Goal: Information Seeking & Learning: Stay updated

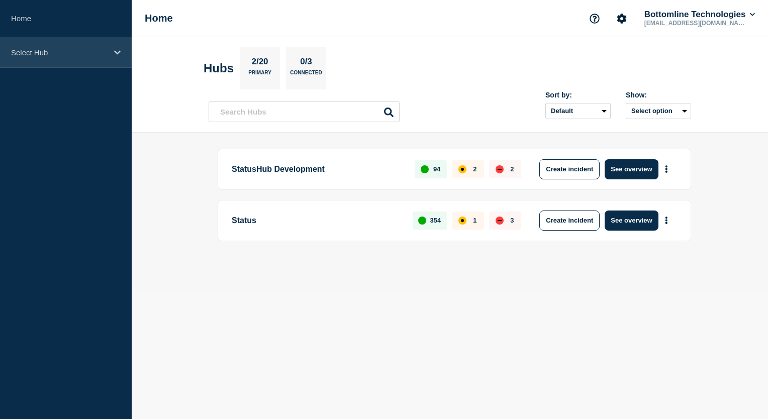
click at [109, 51] on div "Select Hub" at bounding box center [66, 52] width 132 height 31
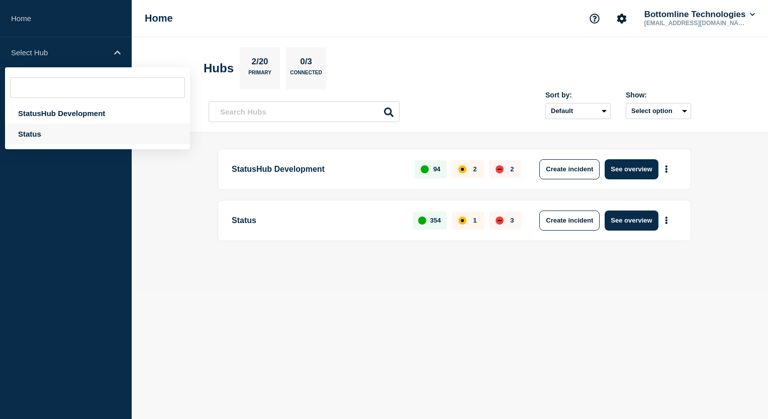
click at [56, 136] on div "Status" at bounding box center [97, 134] width 185 height 21
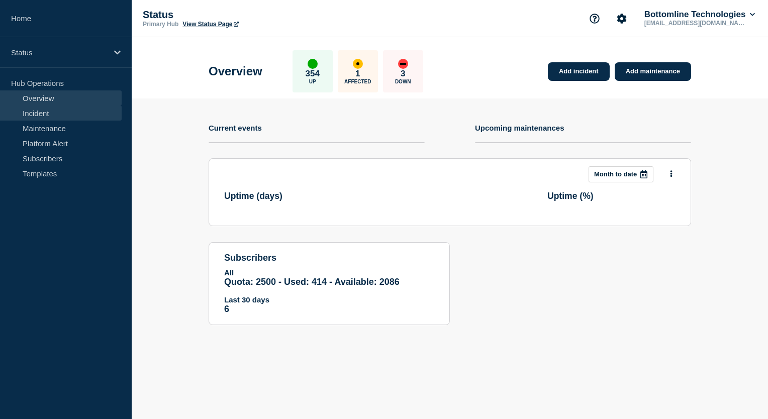
click at [71, 117] on link "Incident" at bounding box center [61, 113] width 122 height 15
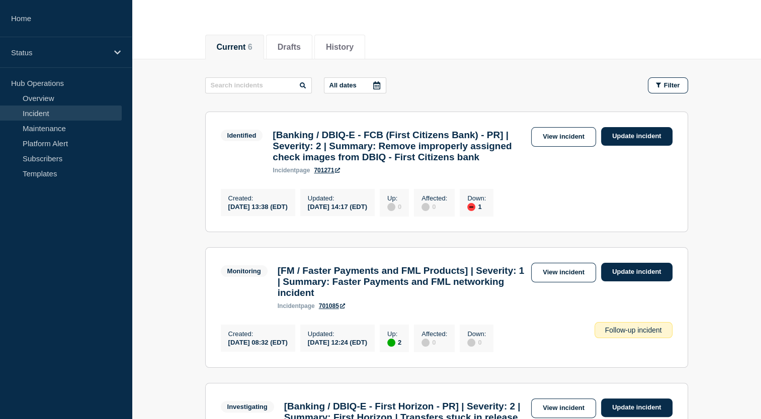
scroll to position [151, 0]
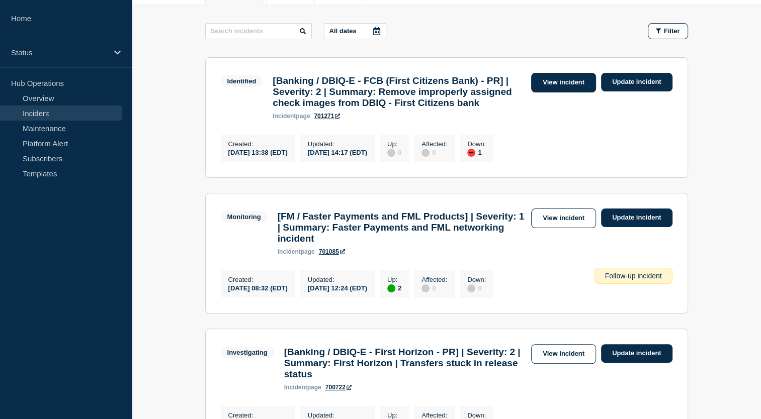
click at [551, 77] on link "View incident" at bounding box center [563, 83] width 65 height 20
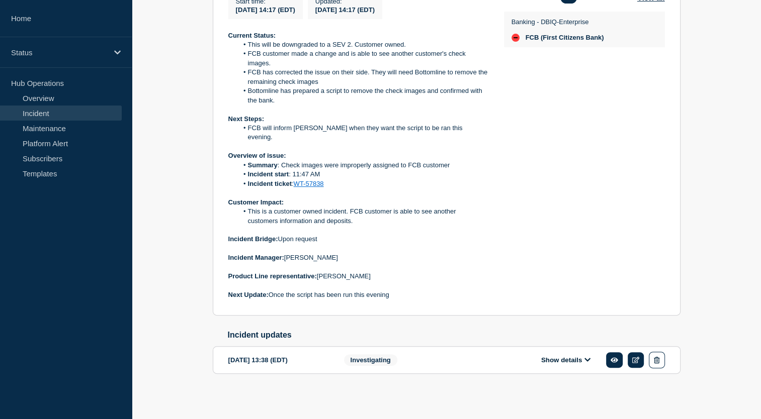
scroll to position [286, 0]
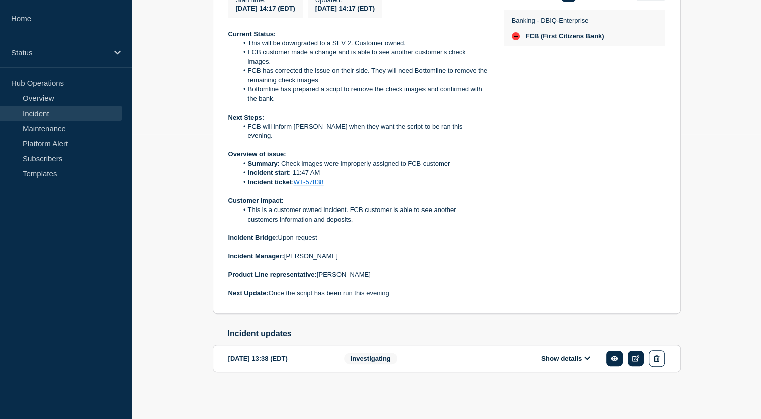
click at [68, 118] on link "Incident" at bounding box center [61, 113] width 122 height 15
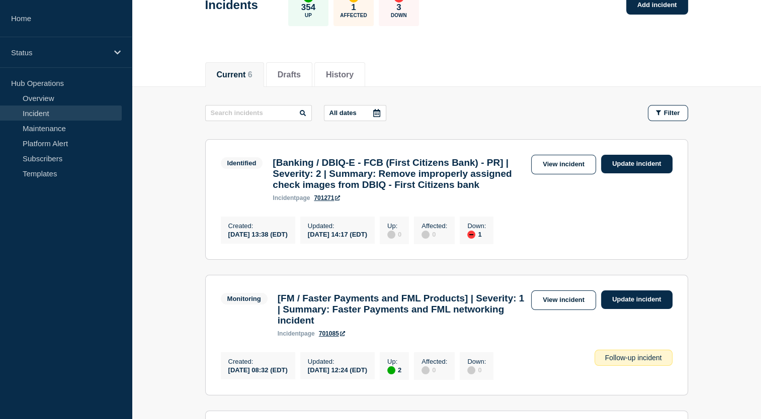
scroll to position [151, 0]
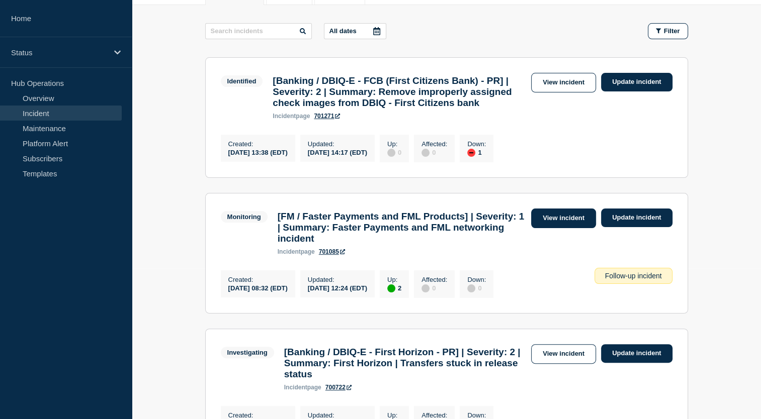
click at [565, 228] on link "View incident" at bounding box center [563, 219] width 65 height 20
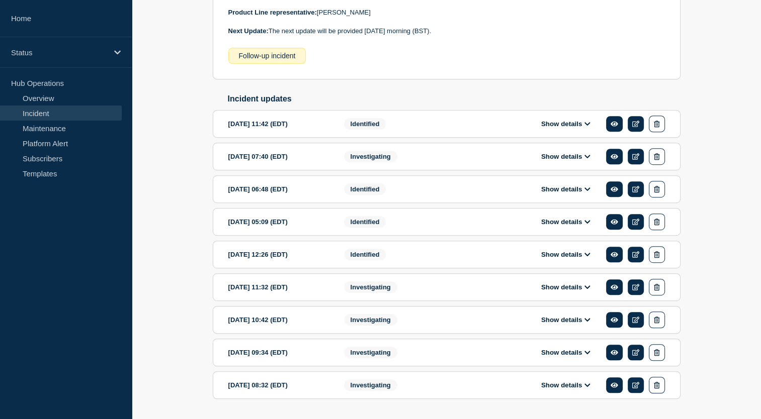
scroll to position [559, 0]
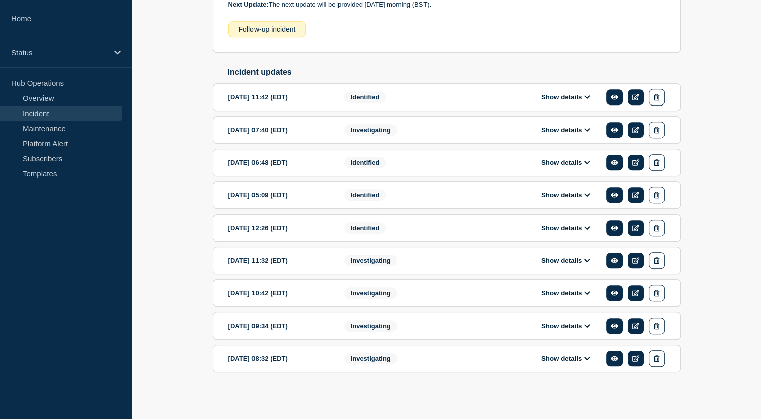
click at [565, 327] on button "Show details" at bounding box center [565, 326] width 55 height 9
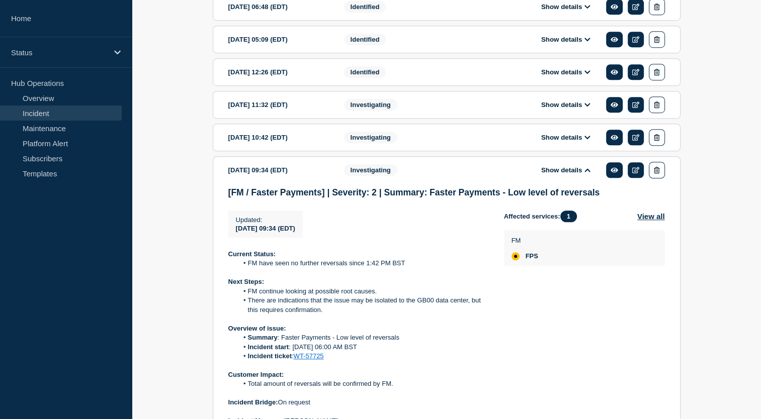
scroll to position [854, 0]
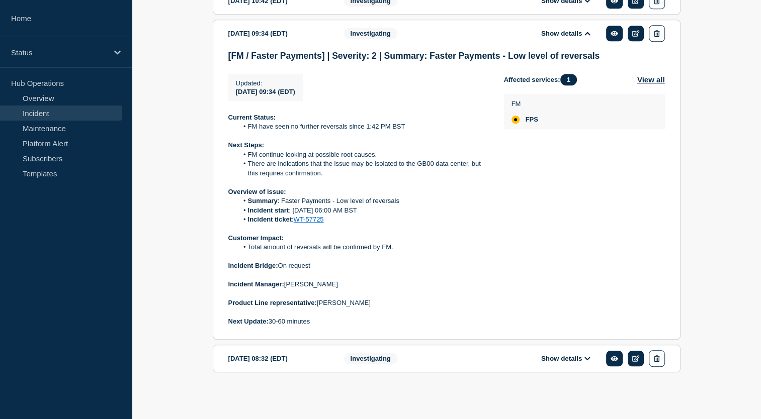
click at [562, 358] on button "Show details" at bounding box center [565, 359] width 55 height 9
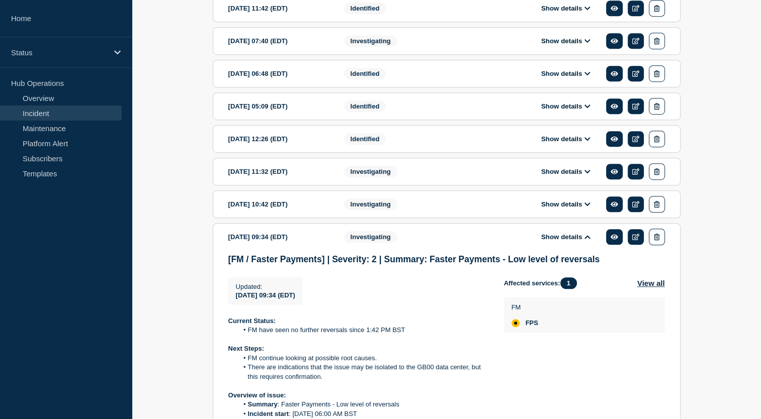
scroll to position [586, 0]
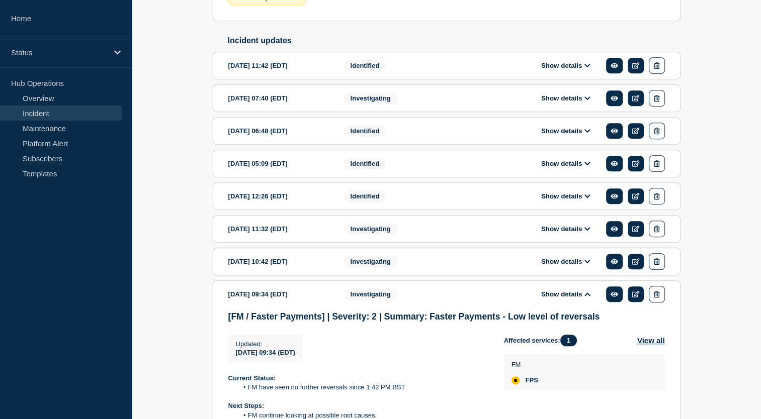
click at [450, 270] on div "Investigating" at bounding box center [405, 261] width 122 height 17
click at [555, 266] on button "Show details" at bounding box center [565, 261] width 55 height 9
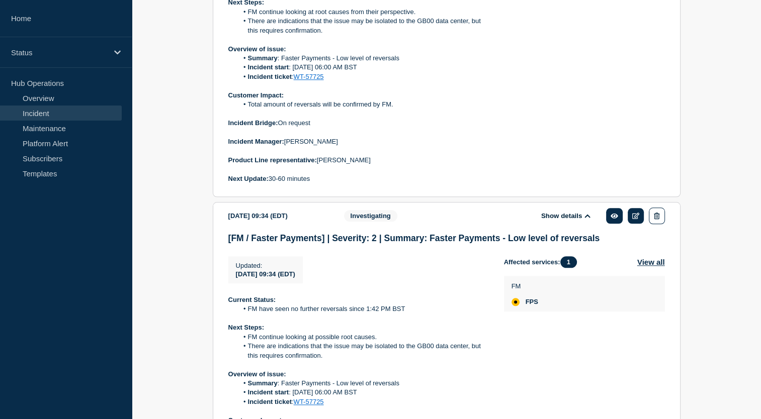
scroll to position [1089, 0]
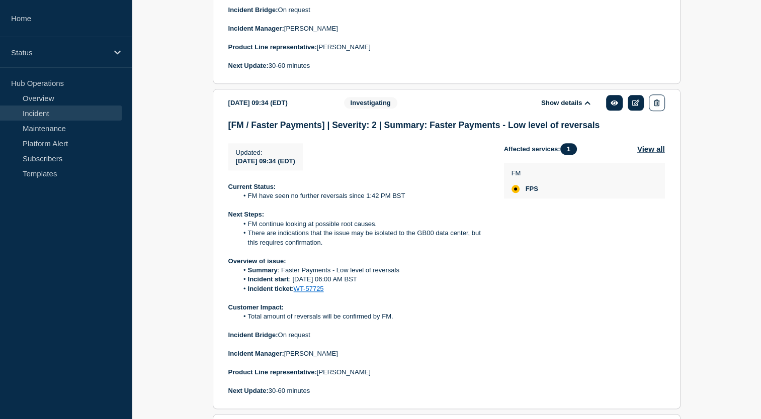
click at [566, 107] on button "Show details" at bounding box center [565, 103] width 55 height 9
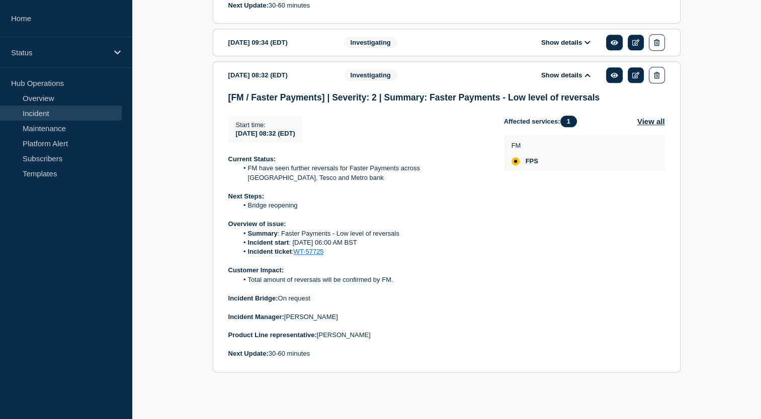
click at [549, 71] on button "Show details" at bounding box center [565, 75] width 55 height 9
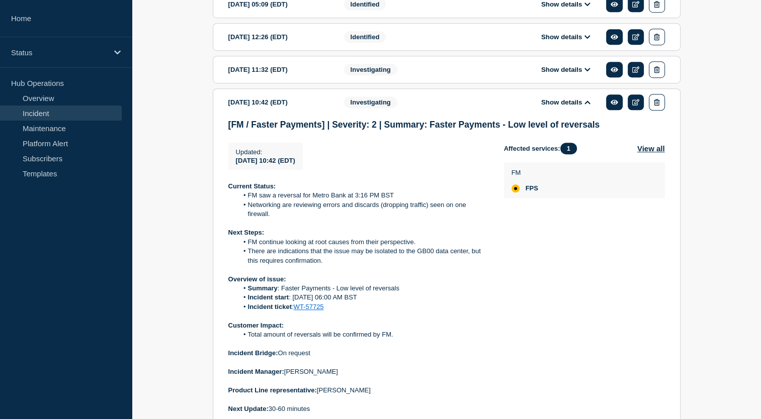
scroll to position [722, 0]
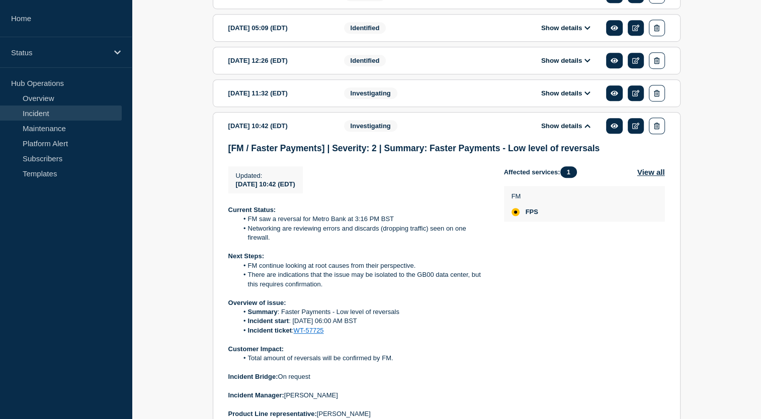
click at [587, 97] on icon at bounding box center [587, 93] width 6 height 7
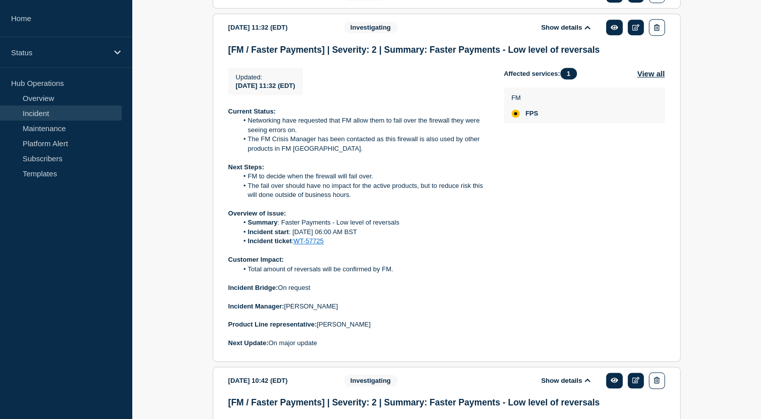
scroll to position [873, 0]
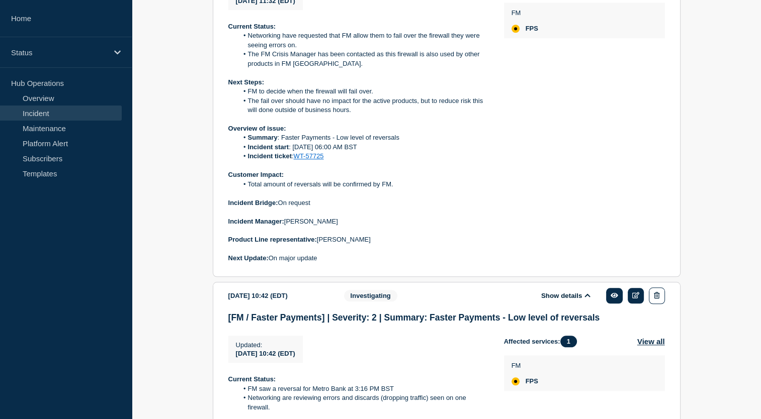
click at [561, 300] on button "Show details" at bounding box center [565, 296] width 55 height 9
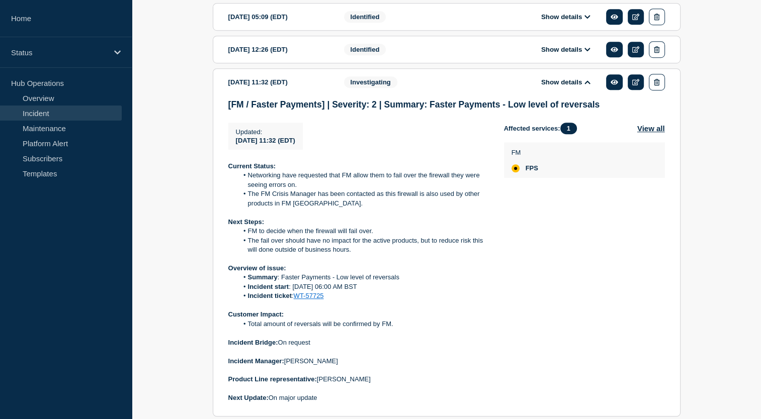
scroll to position [671, 0]
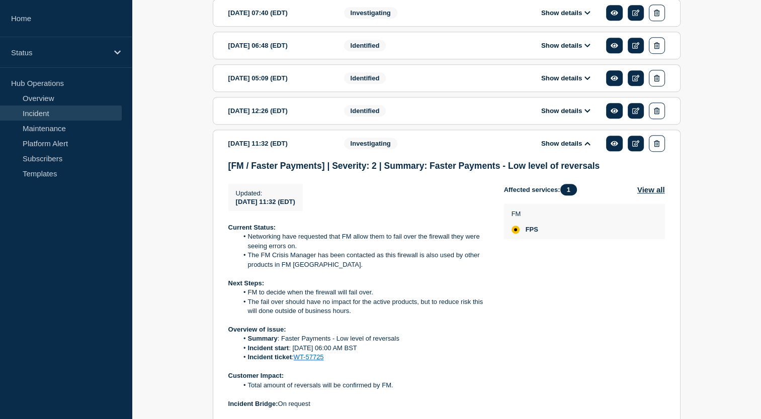
click at [581, 119] on div "Show details" at bounding box center [573, 111] width 184 height 17
click at [559, 115] on button "Show details" at bounding box center [565, 111] width 55 height 9
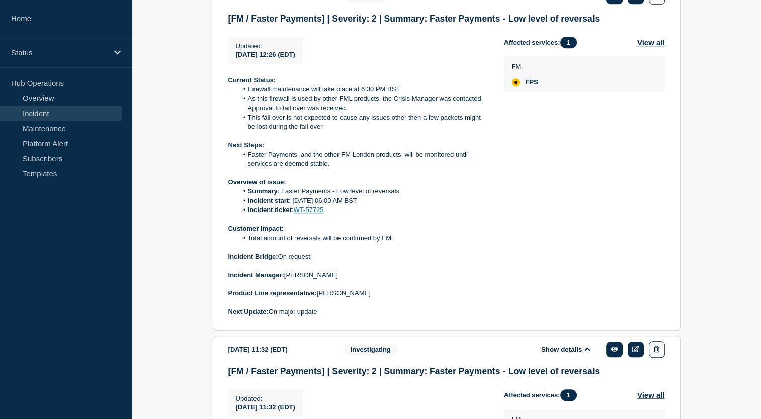
scroll to position [822, 0]
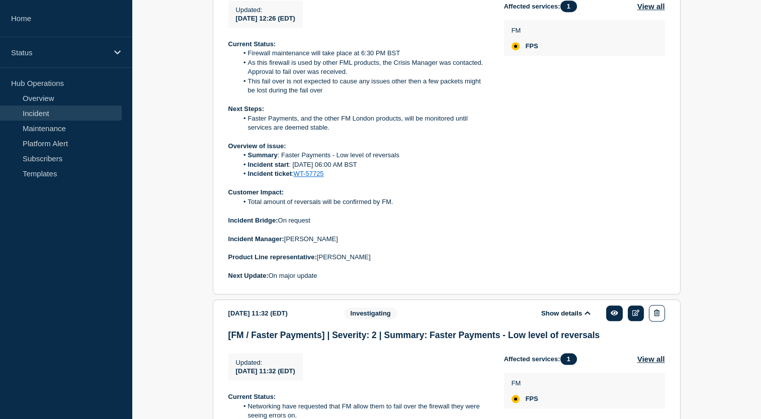
click at [547, 318] on button "Show details" at bounding box center [565, 313] width 55 height 9
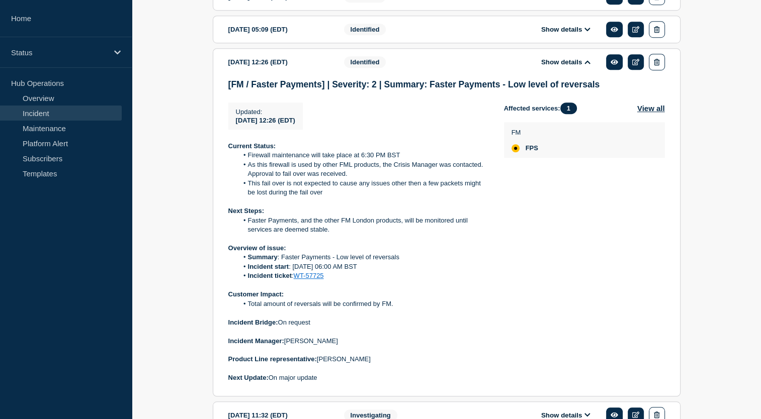
scroll to position [671, 0]
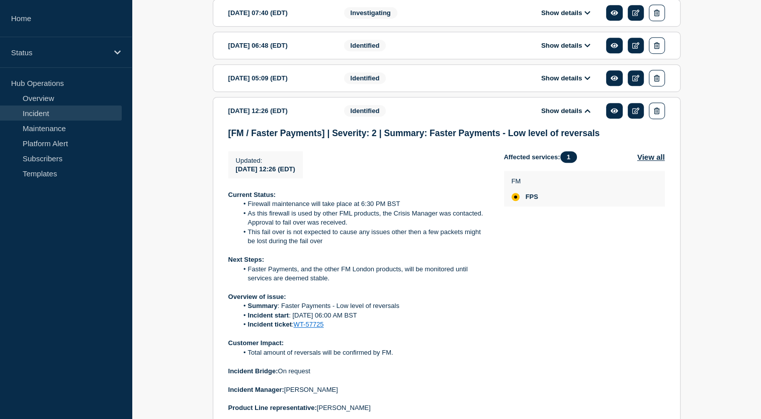
click at [571, 82] on button "Show details" at bounding box center [565, 78] width 55 height 9
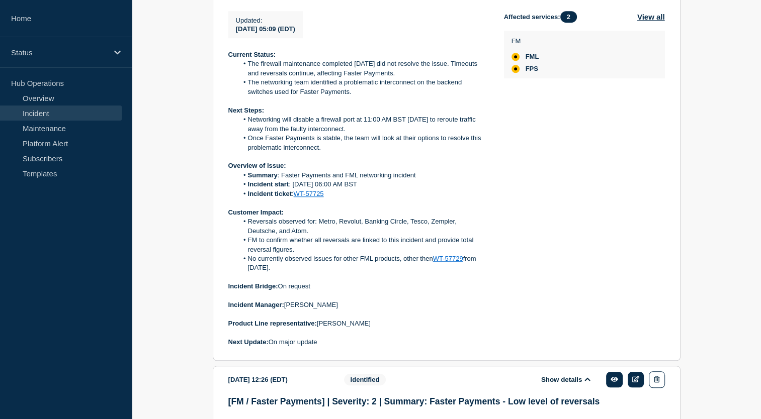
scroll to position [873, 0]
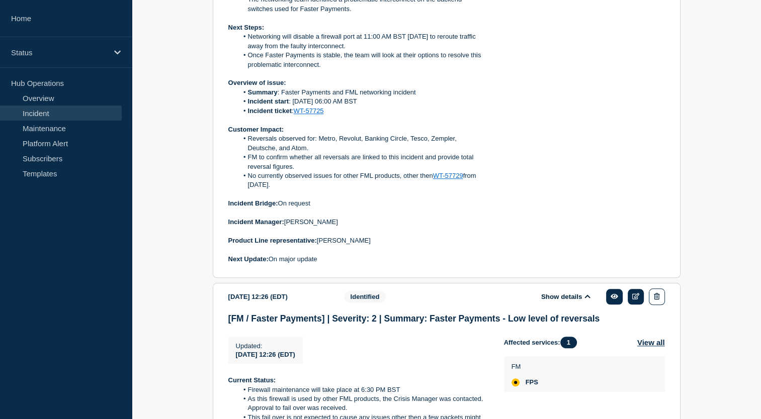
click at [566, 301] on button "Show details" at bounding box center [565, 297] width 55 height 9
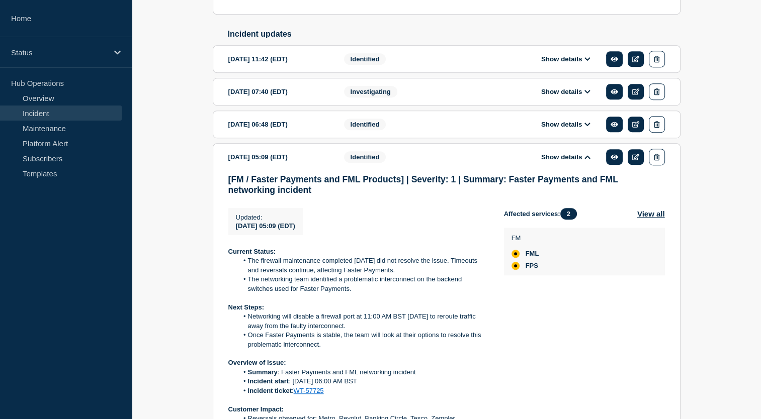
scroll to position [571, 0]
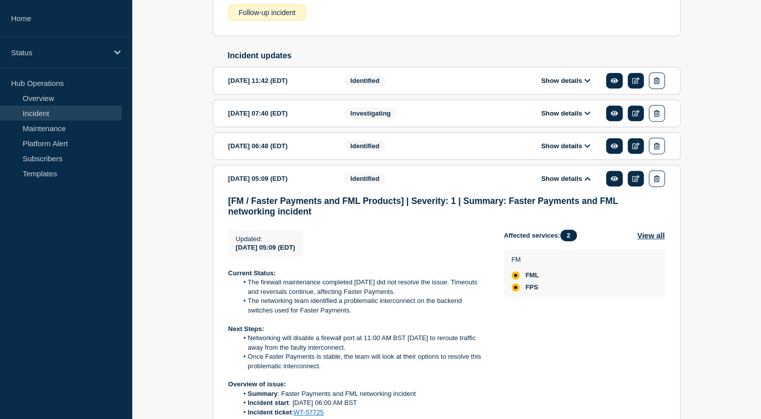
click at [573, 149] on button "Show details" at bounding box center [565, 146] width 55 height 9
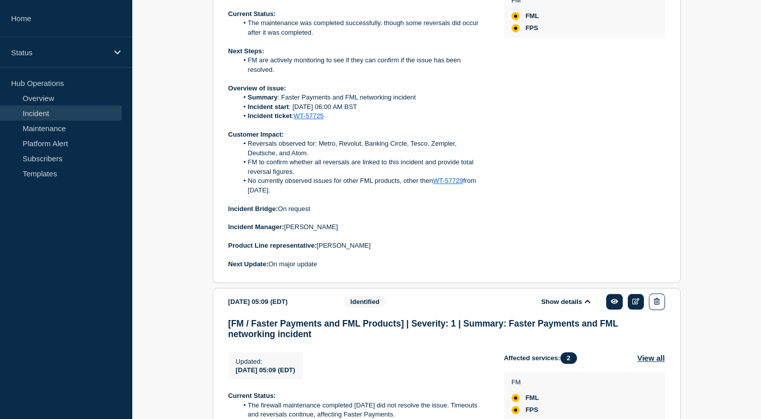
scroll to position [873, 0]
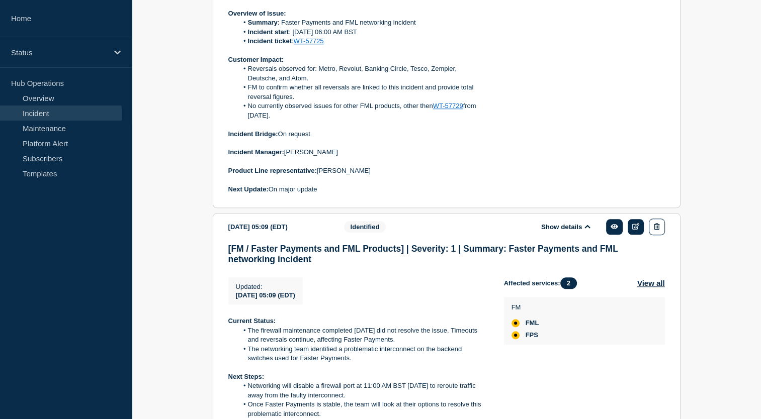
click at [565, 231] on button "Show details" at bounding box center [565, 227] width 55 height 9
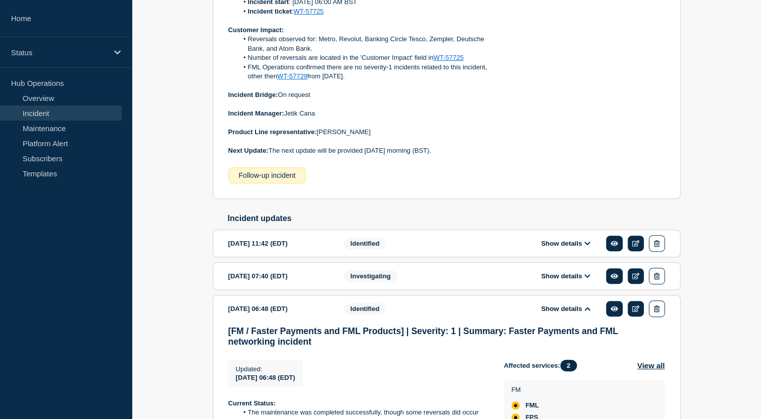
scroll to position [559, 0]
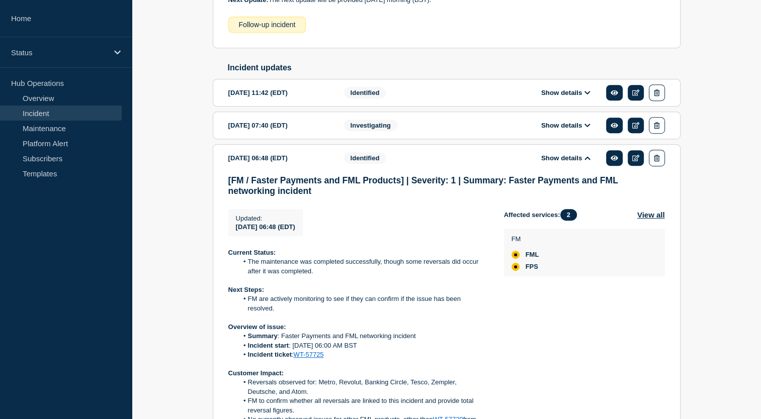
click at [574, 162] on button "Show details" at bounding box center [565, 158] width 55 height 9
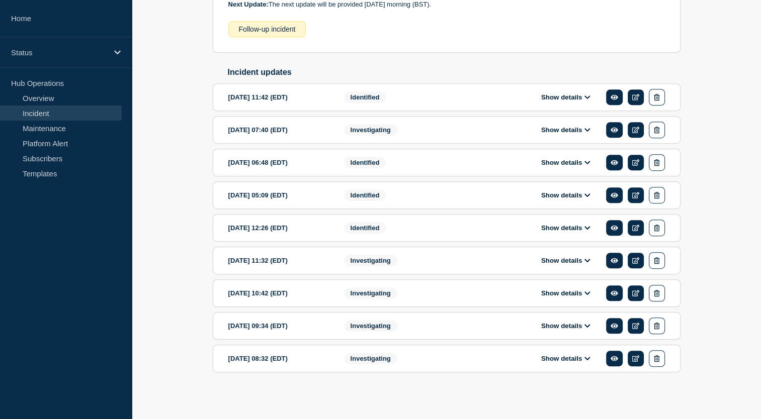
click at [579, 133] on button "Show details" at bounding box center [565, 130] width 55 height 9
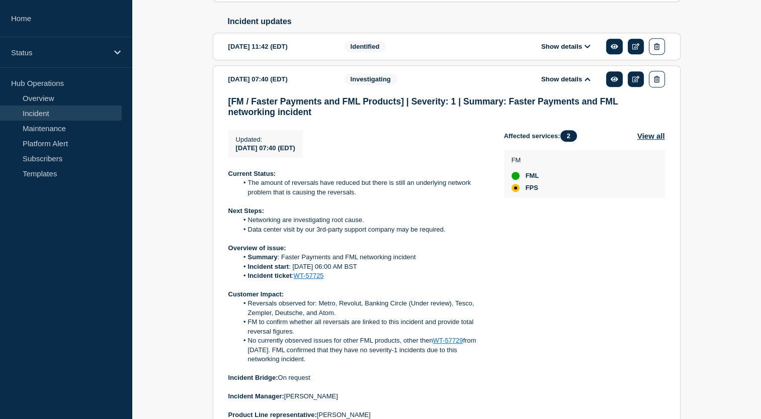
scroll to position [508, 0]
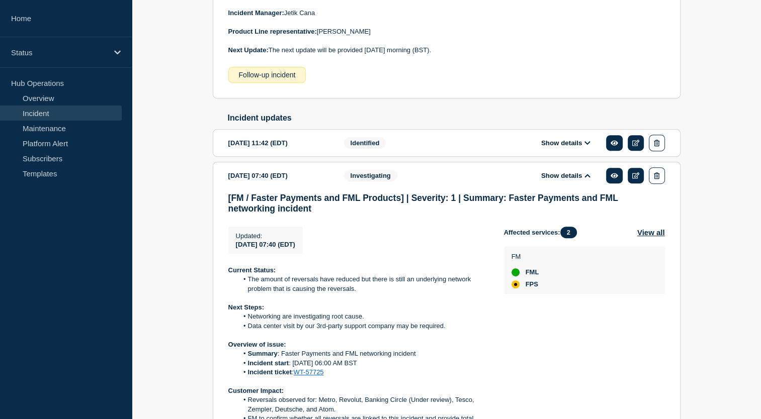
click at [579, 180] on button "Show details" at bounding box center [565, 175] width 55 height 9
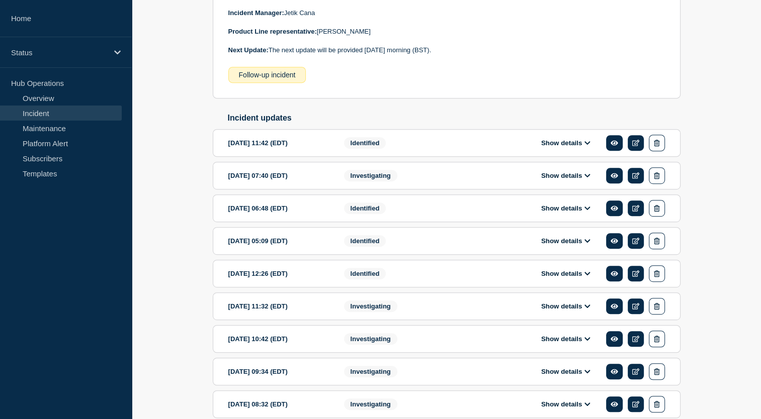
click at [572, 147] on button "Show details" at bounding box center [565, 143] width 55 height 9
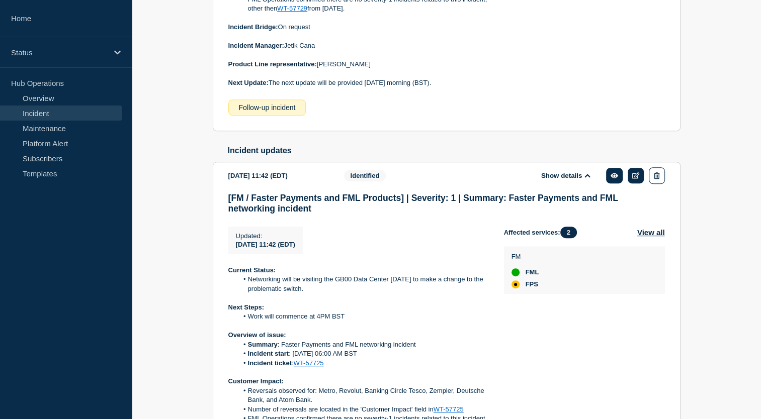
scroll to position [458, 0]
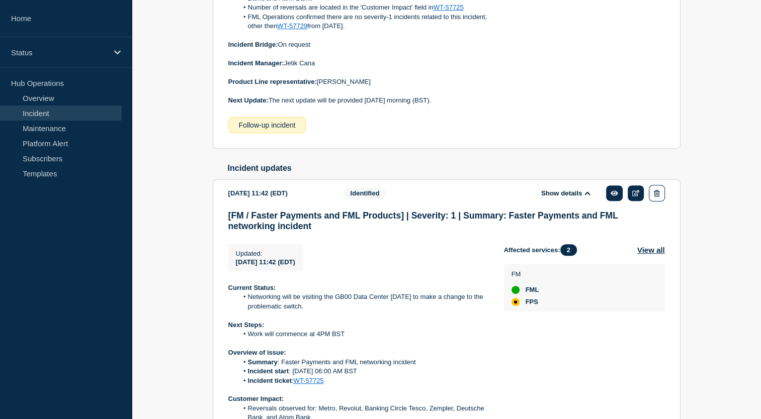
click at [567, 198] on button "Show details" at bounding box center [565, 193] width 55 height 9
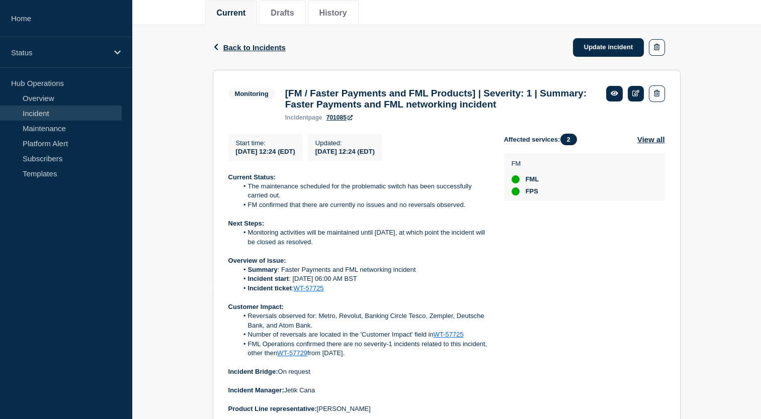
scroll to position [56, 0]
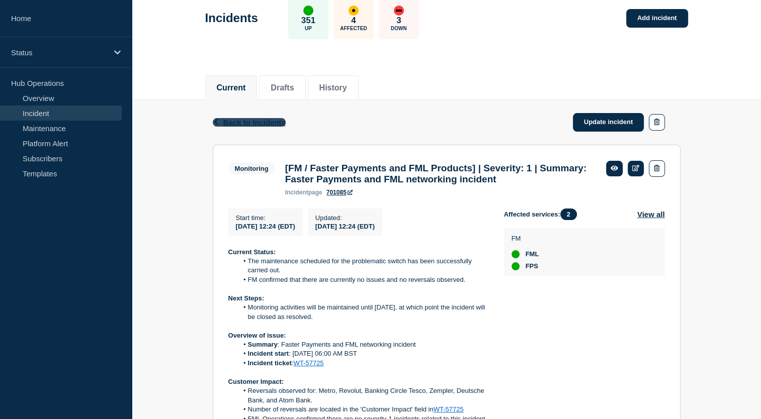
click at [231, 118] on span "Back to Incidents" at bounding box center [254, 122] width 62 height 9
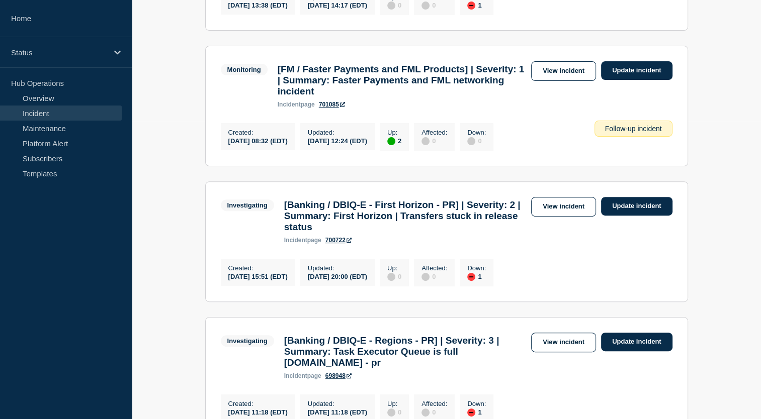
scroll to position [151, 0]
